Goal: Information Seeking & Learning: Learn about a topic

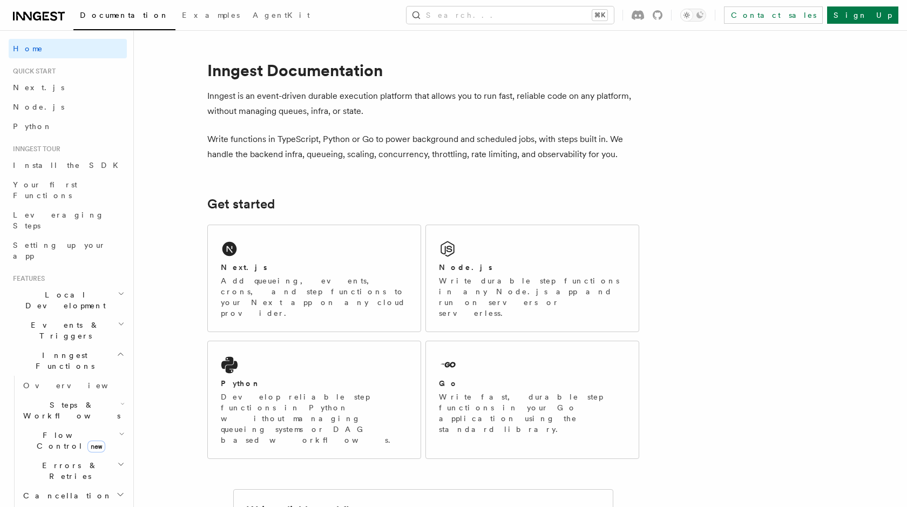
click at [84, 285] on h2 "Local Development" at bounding box center [68, 300] width 118 height 30
click at [80, 346] on h2 "Inngest Functions" at bounding box center [68, 361] width 118 height 30
click at [82, 315] on h2 "Events & Triggers" at bounding box center [68, 330] width 118 height 30
click at [70, 382] on link "Sending events" at bounding box center [73, 397] width 108 height 30
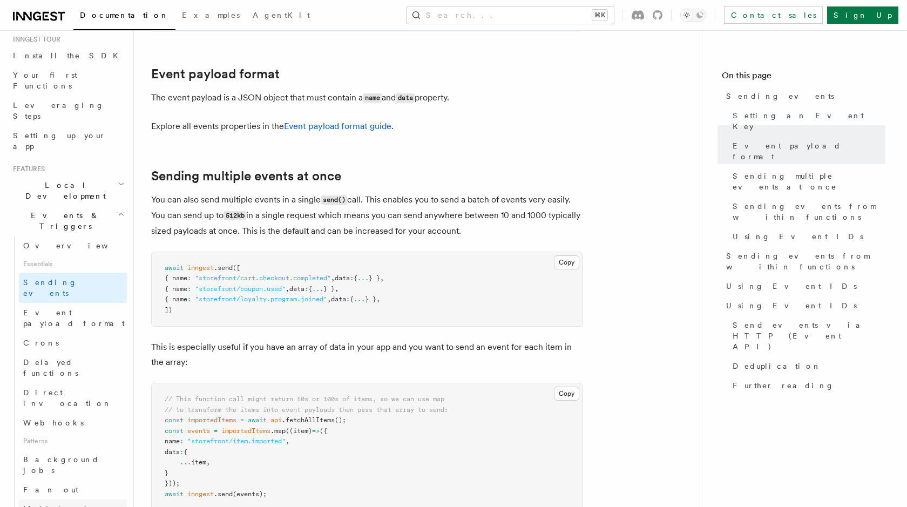
scroll to position [120, 0]
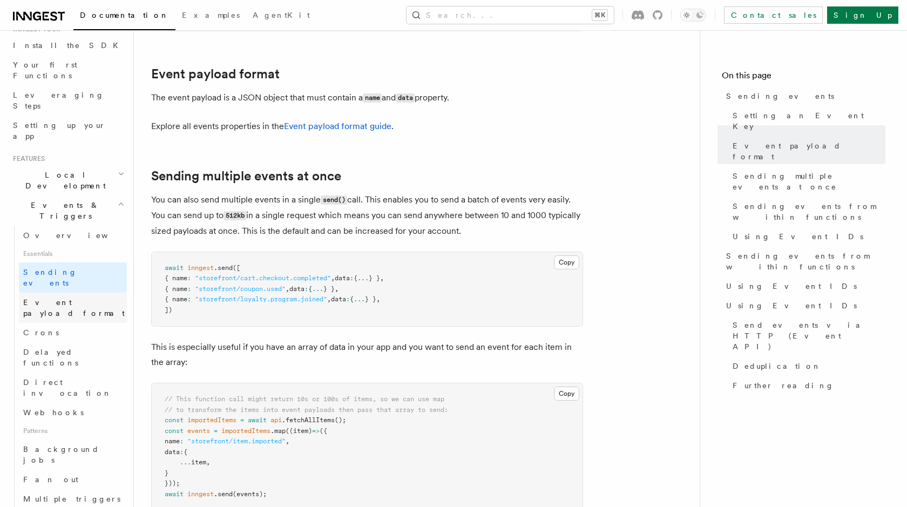
click at [77, 293] on link "Event payload format" at bounding box center [73, 308] width 108 height 30
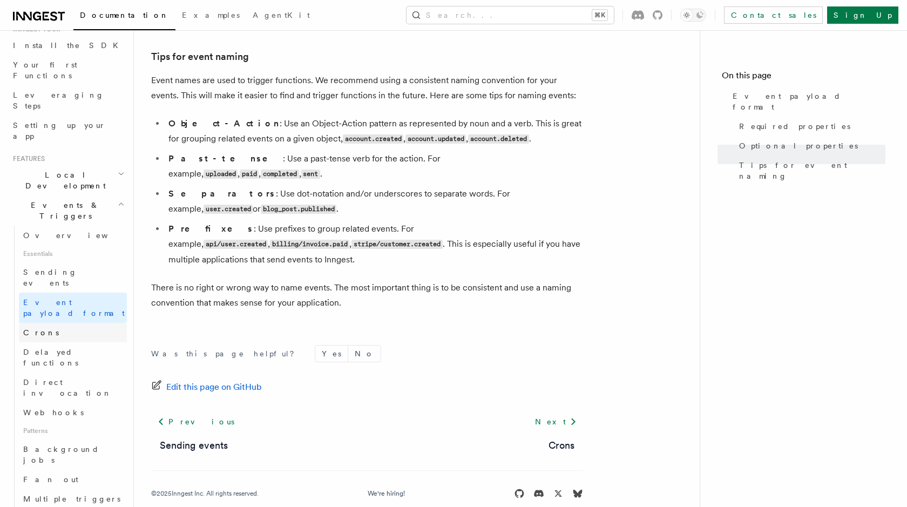
scroll to position [698, 0]
click at [97, 323] on link "Crons" at bounding box center [73, 332] width 108 height 19
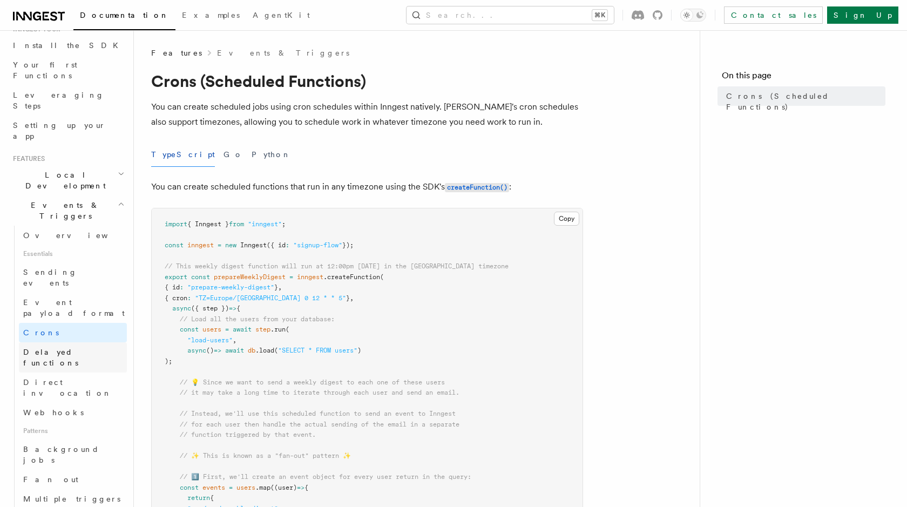
click at [97, 342] on link "Delayed functions" at bounding box center [73, 357] width 108 height 30
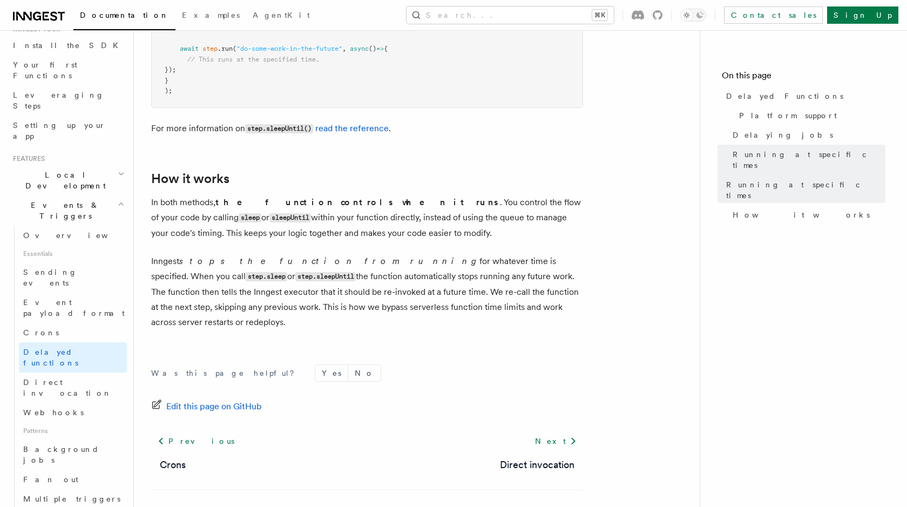
scroll to position [899, 0]
click at [93, 403] on link "Webhooks" at bounding box center [73, 412] width 108 height 19
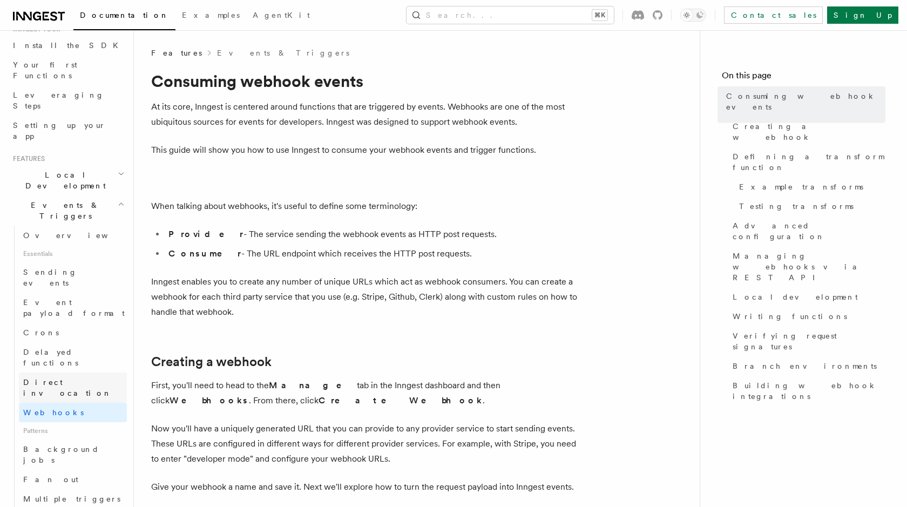
click at [93, 373] on link "Direct invocation" at bounding box center [73, 388] width 108 height 30
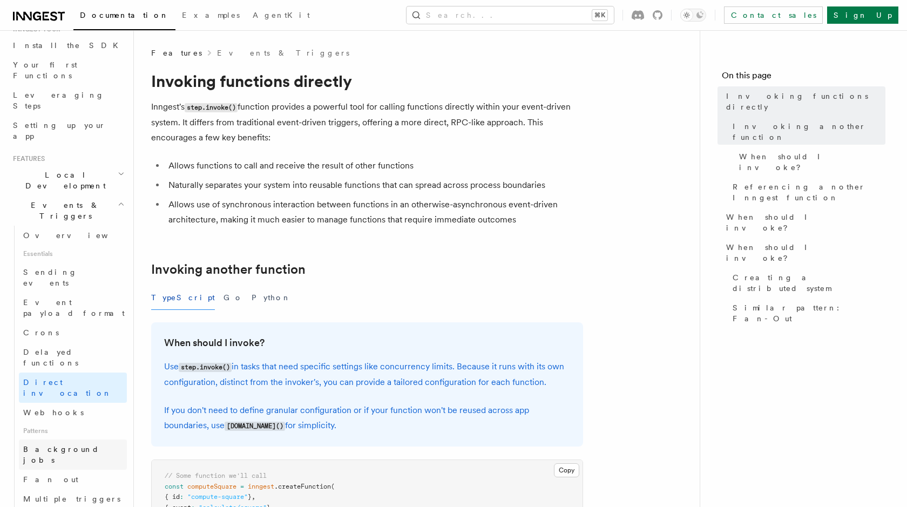
scroll to position [248, 0]
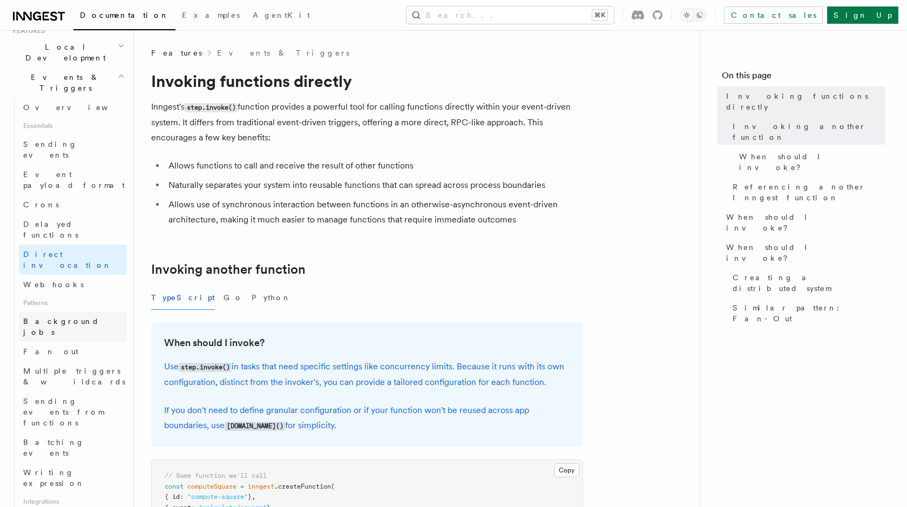
click at [79, 317] on span "Background jobs" at bounding box center [61, 326] width 76 height 19
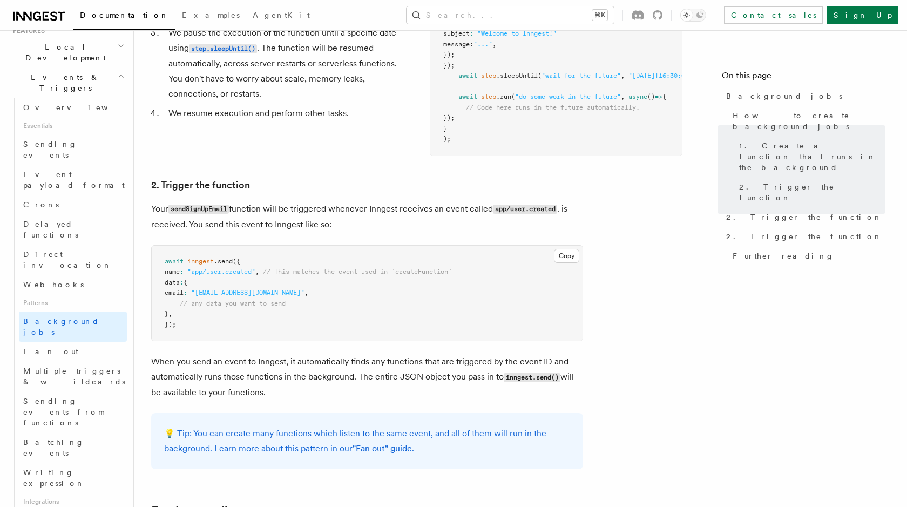
scroll to position [445, 0]
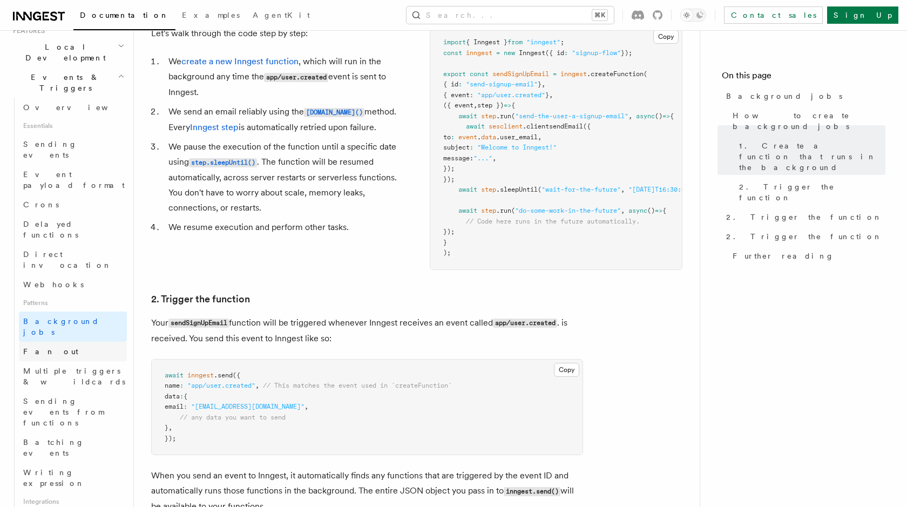
click at [64, 342] on link "Fan out" at bounding box center [73, 351] width 108 height 19
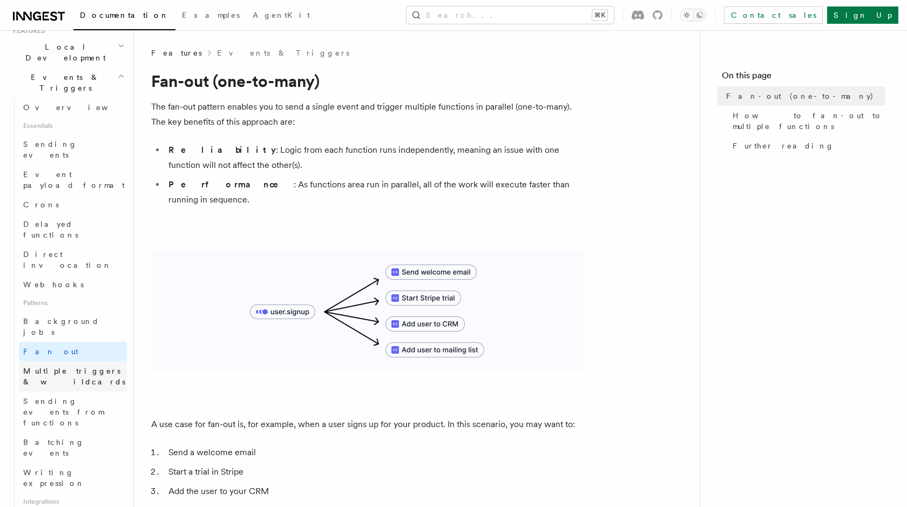
click at [76, 361] on link "Multiple triggers & wildcards" at bounding box center [73, 376] width 108 height 30
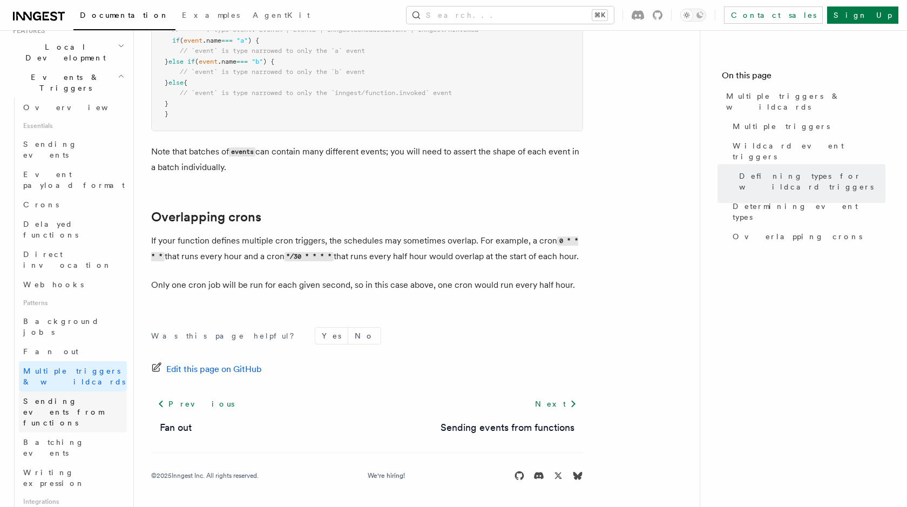
scroll to position [1197, 0]
click at [97, 397] on span "Sending events from functions" at bounding box center [63, 412] width 80 height 30
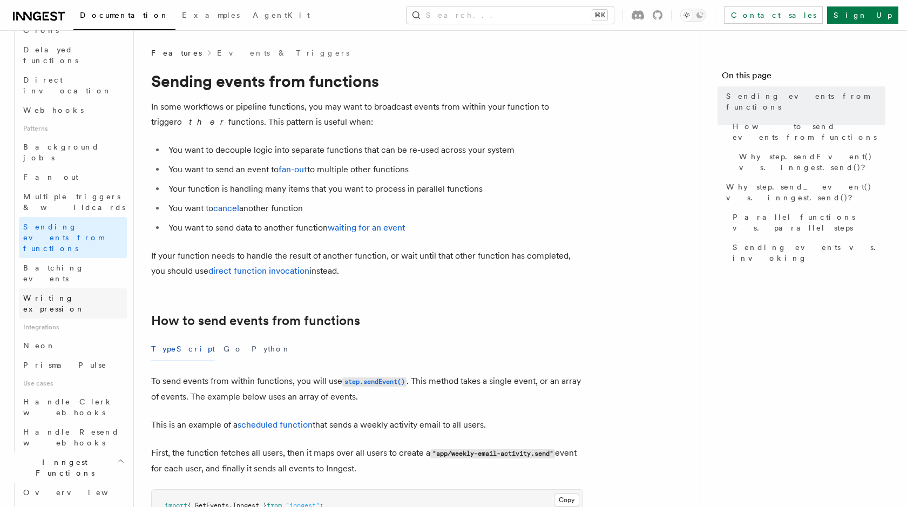
scroll to position [434, 0]
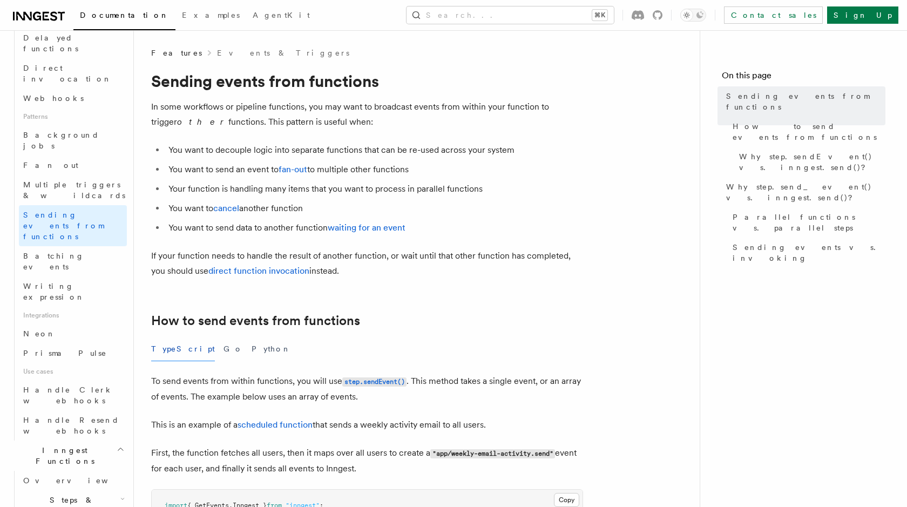
click at [81, 441] on h2 "Inngest Functions" at bounding box center [68, 456] width 118 height 30
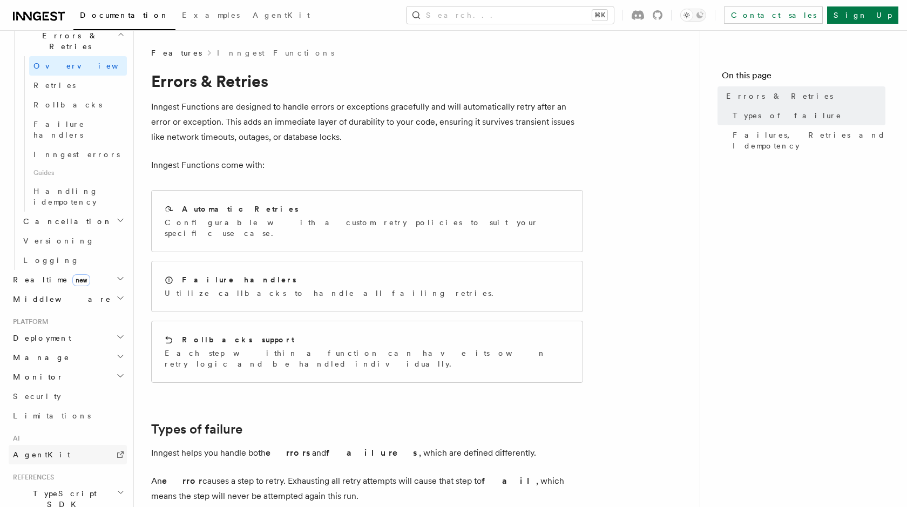
scroll to position [410, 0]
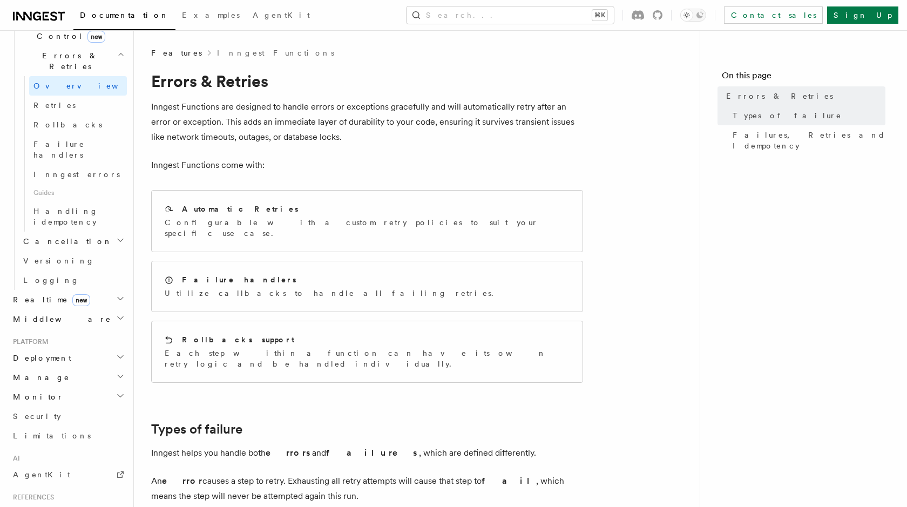
click at [97, 309] on h2 "Middleware" at bounding box center [68, 318] width 118 height 19
click at [100, 290] on h2 "Realtime new" at bounding box center [68, 299] width 118 height 19
click at [94, 309] on link "Overview" at bounding box center [73, 318] width 108 height 19
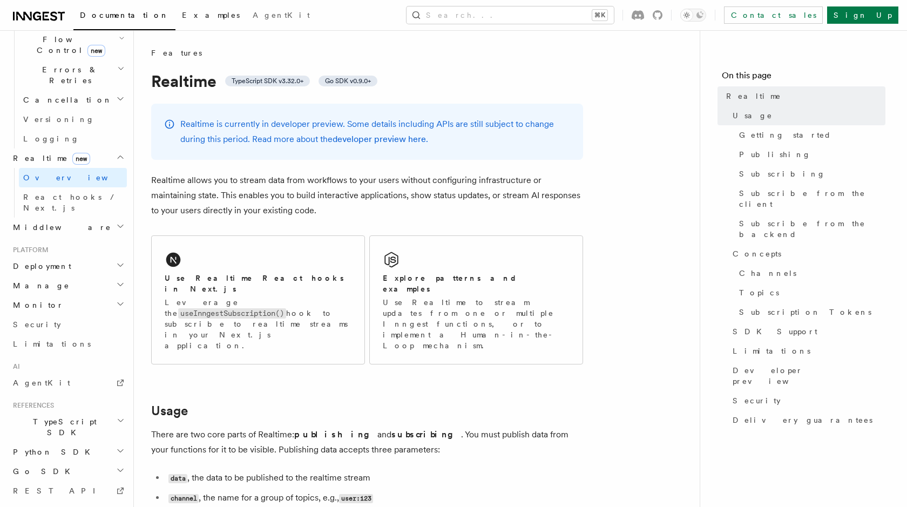
click at [182, 19] on span "Examples" at bounding box center [211, 15] width 58 height 9
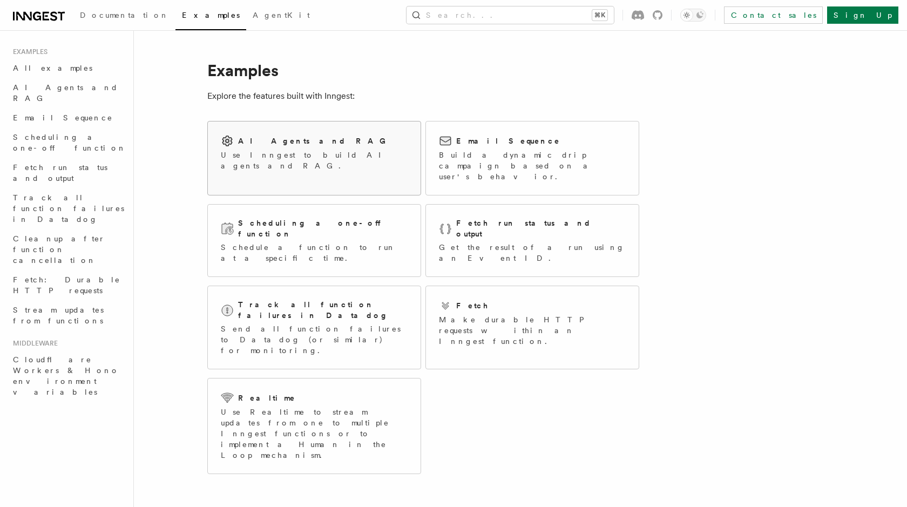
click at [247, 138] on h2 "AI Agents and RAG" at bounding box center [314, 141] width 153 height 11
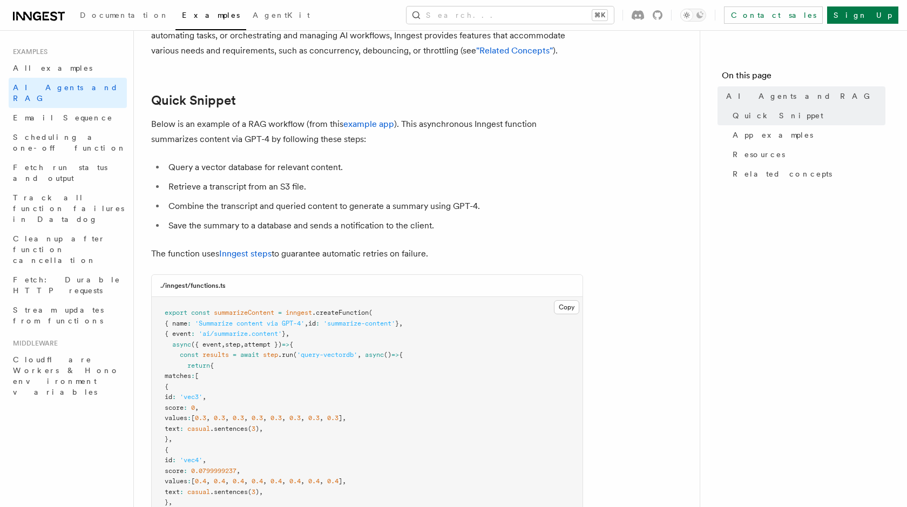
scroll to position [126, 0]
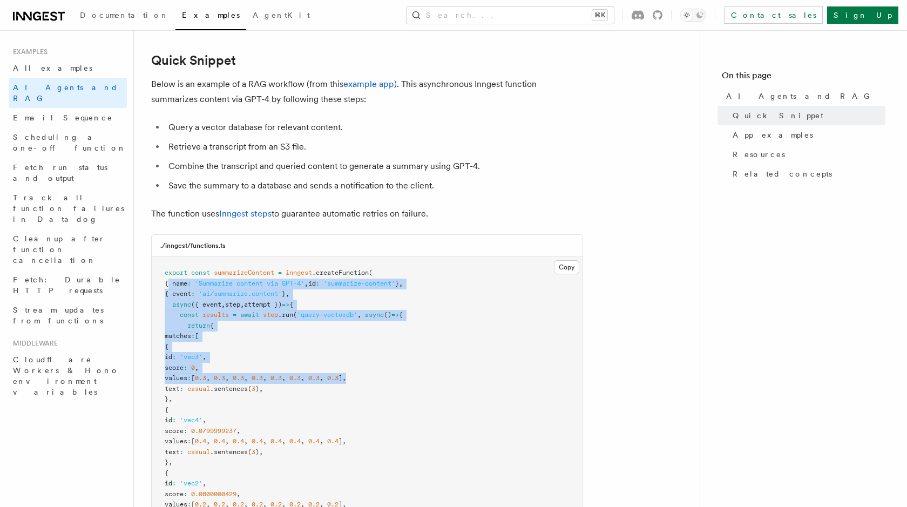
drag, startPoint x: 170, startPoint y: 286, endPoint x: 407, endPoint y: 376, distance: 253.9
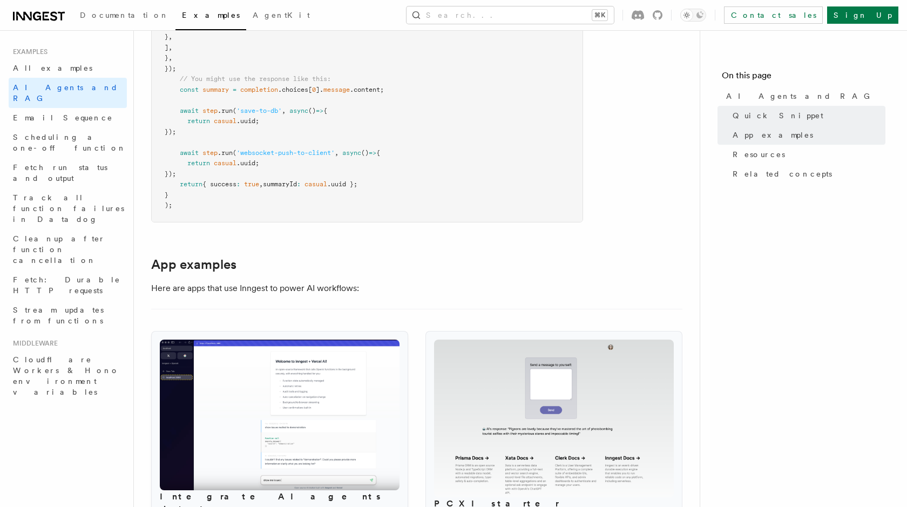
scroll to position [991, 0]
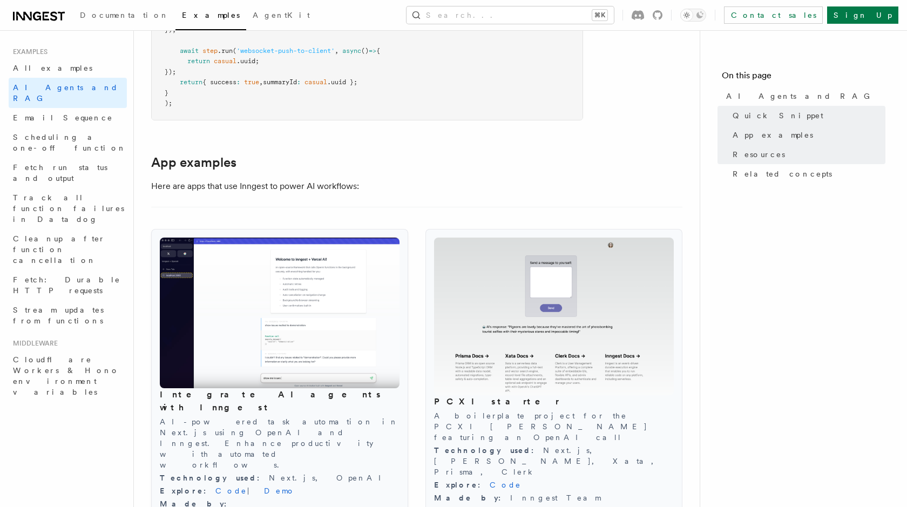
click at [379, 329] on img at bounding box center [280, 313] width 240 height 151
click at [264, 486] on link "Demo" at bounding box center [279, 490] width 31 height 9
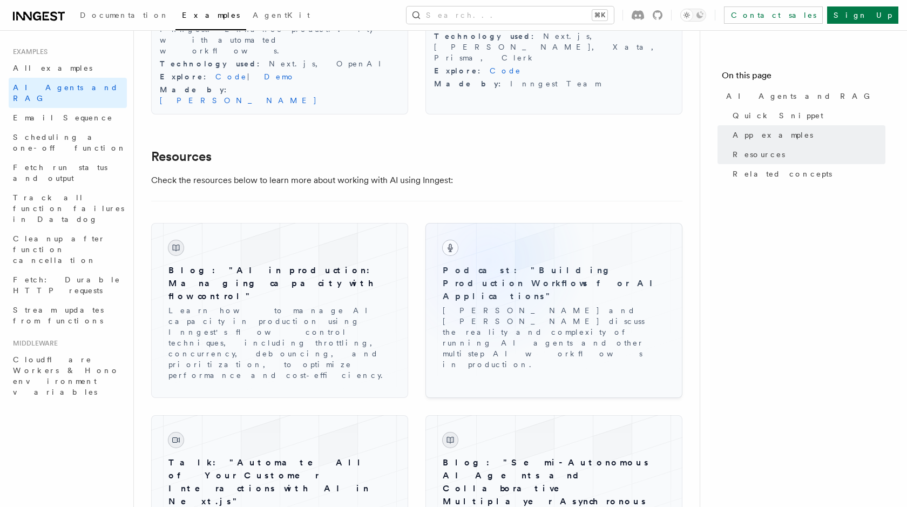
scroll to position [1443, 0]
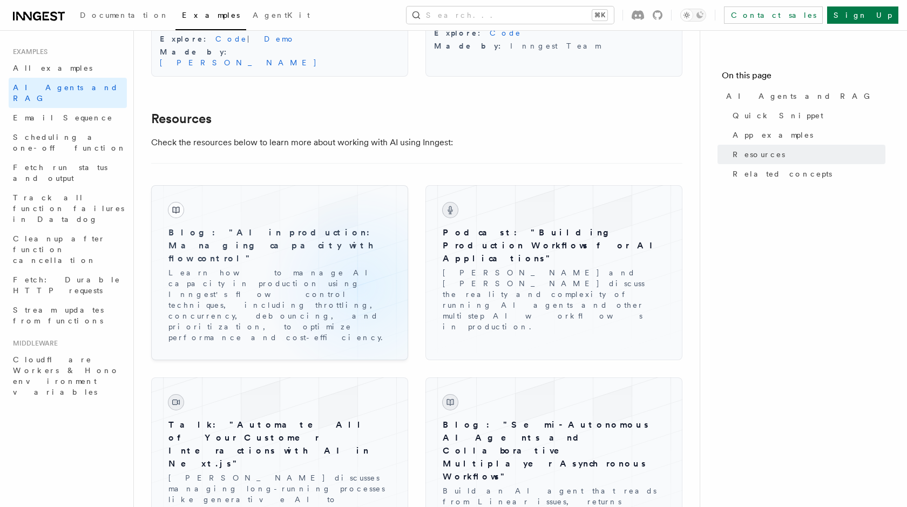
click at [360, 267] on p "Learn how to manage AI capacity in production using Inngest's flow control tech…" at bounding box center [279, 305] width 222 height 76
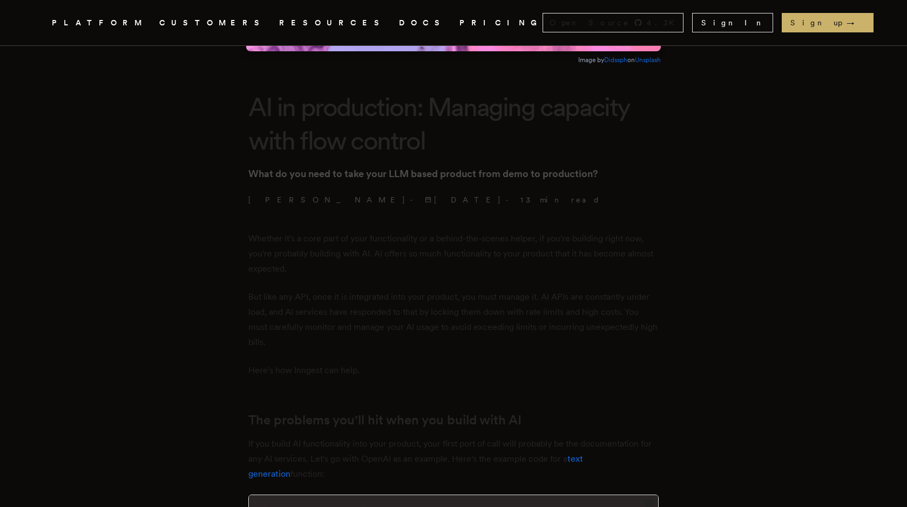
scroll to position [271, 0]
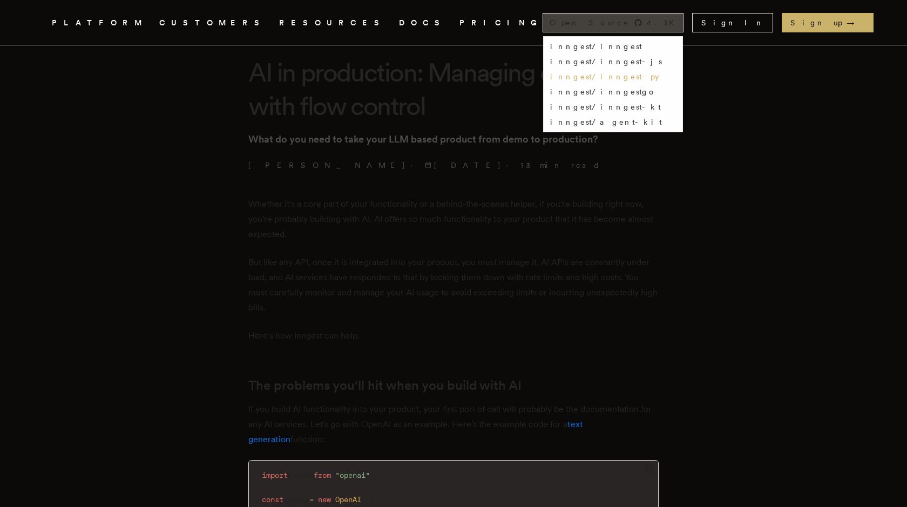
click at [659, 79] on link "inngest/inngest-py" at bounding box center [604, 76] width 109 height 9
click at [642, 49] on link "inngest/inngest" at bounding box center [596, 46] width 92 height 9
